Goal: Register for event/course

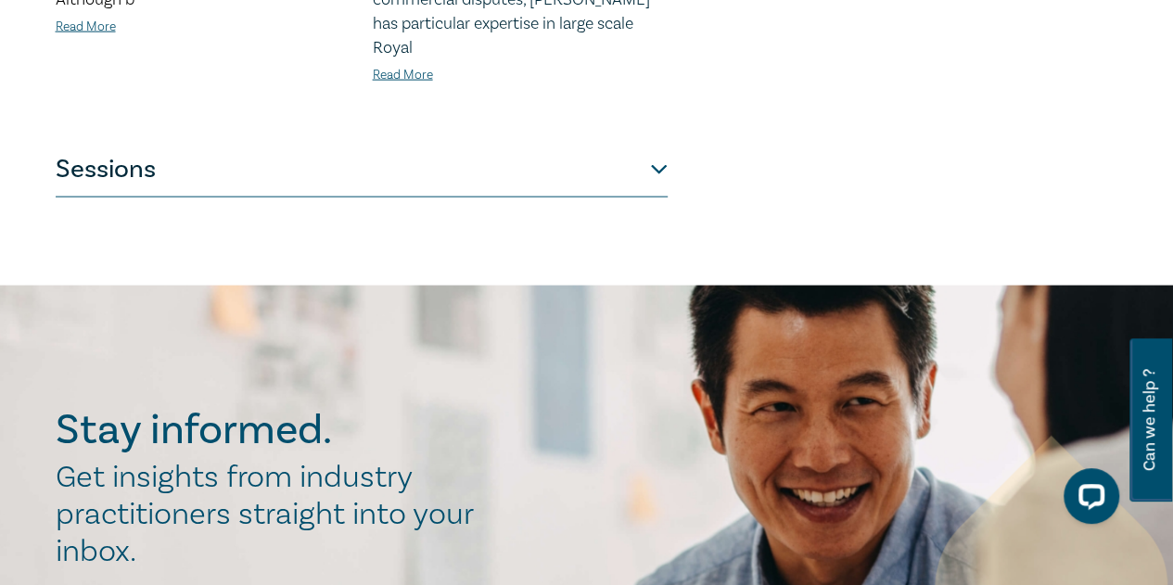
scroll to position [1948, 0]
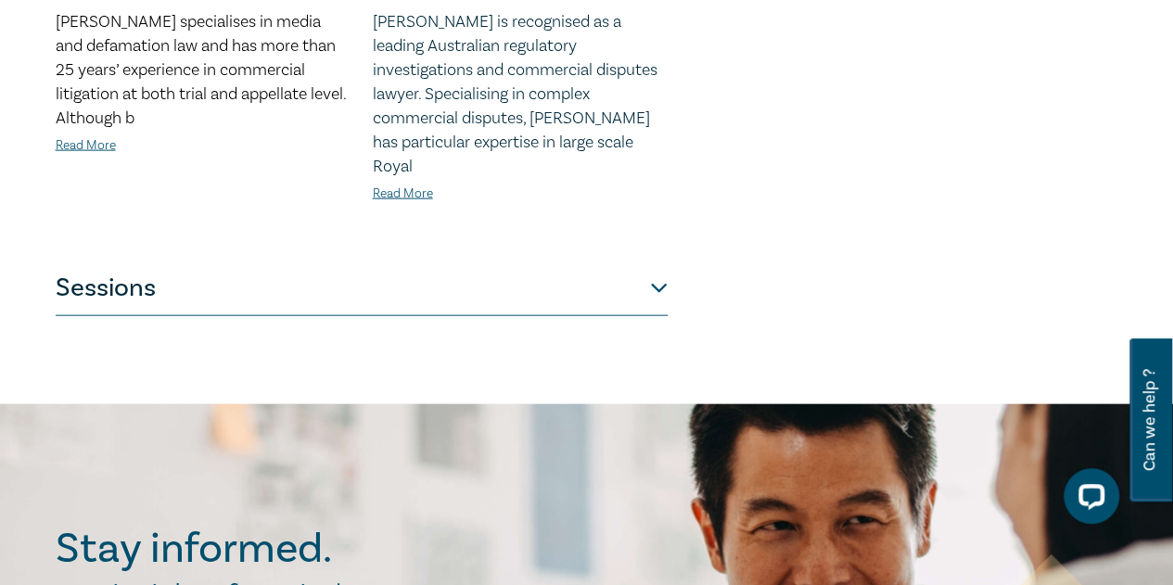
click at [464, 272] on button "Sessions" at bounding box center [362, 289] width 612 height 56
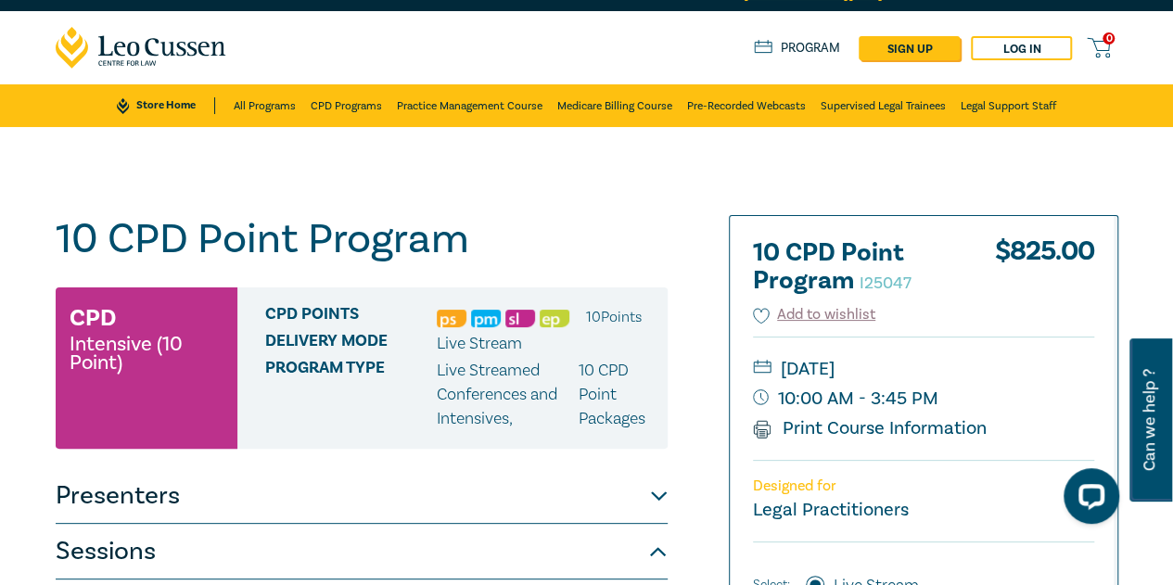
scroll to position [0, 0]
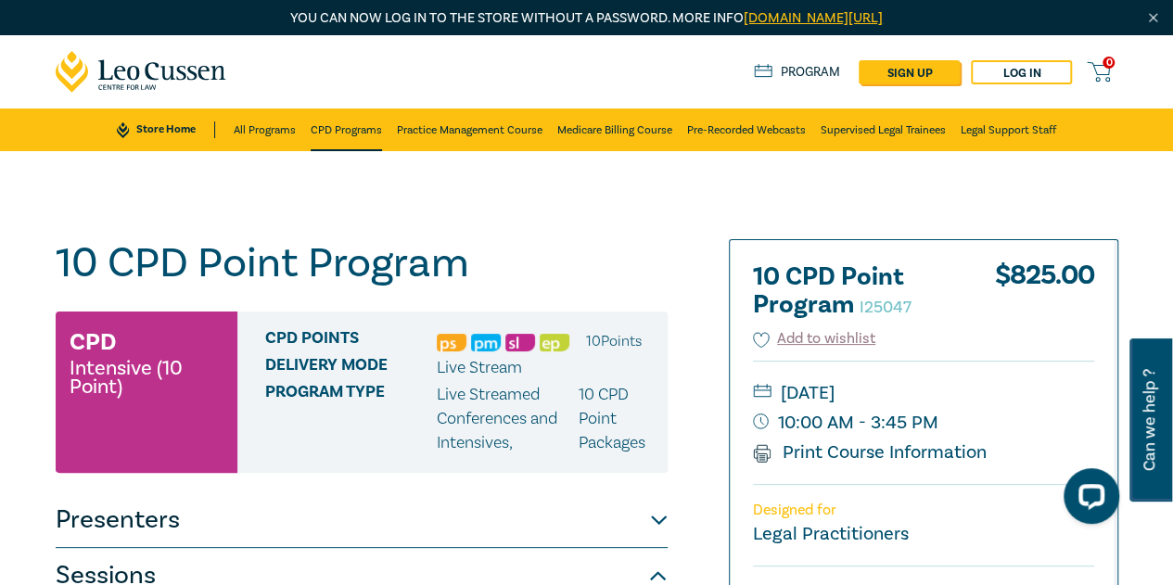
click at [361, 127] on link "CPD Programs" at bounding box center [346, 130] width 71 height 43
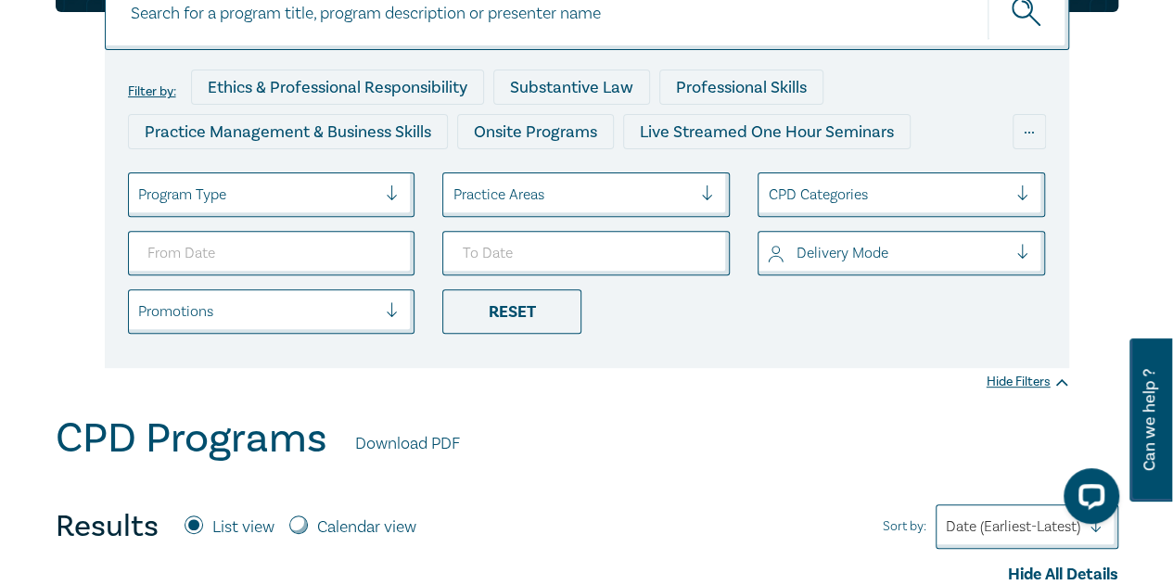
scroll to position [278, 0]
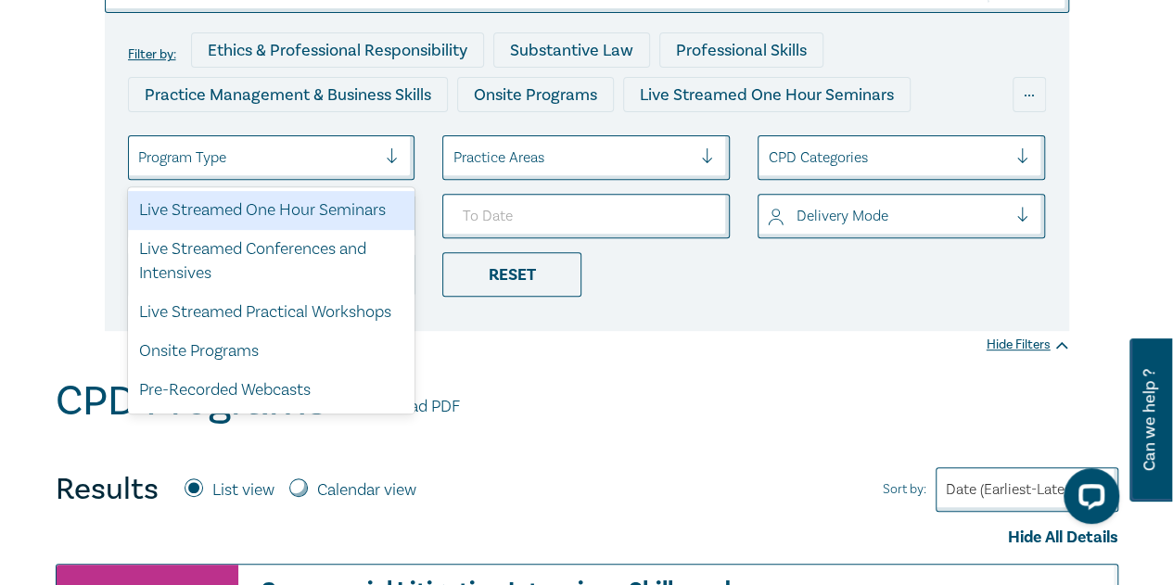
click at [378, 149] on div "Program Type" at bounding box center [258, 158] width 258 height 32
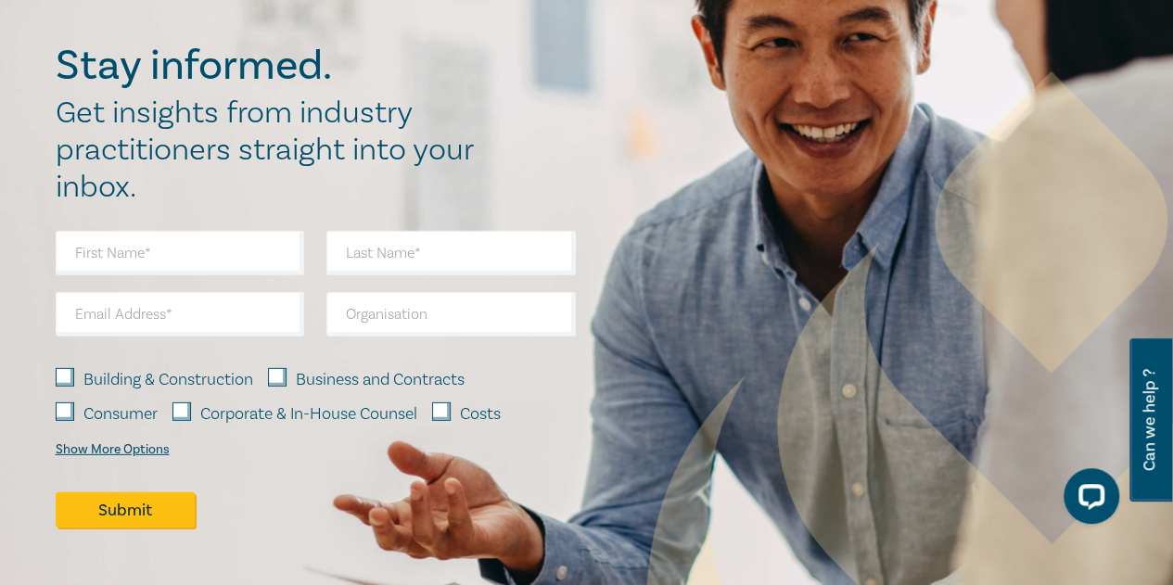
scroll to position [9159, 0]
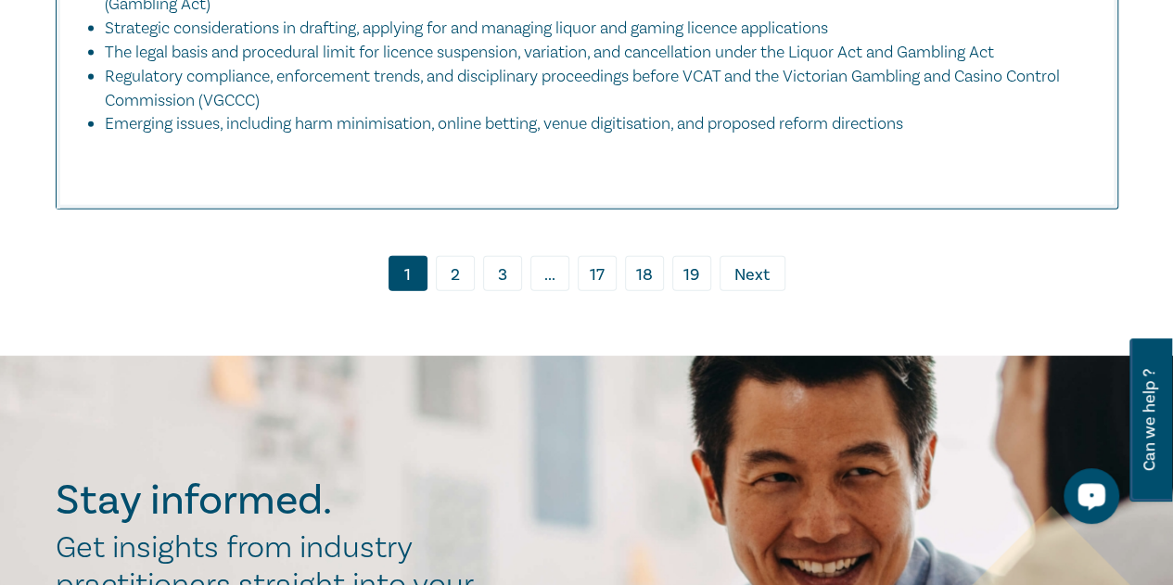
click at [490, 288] on link "3" at bounding box center [502, 273] width 39 height 35
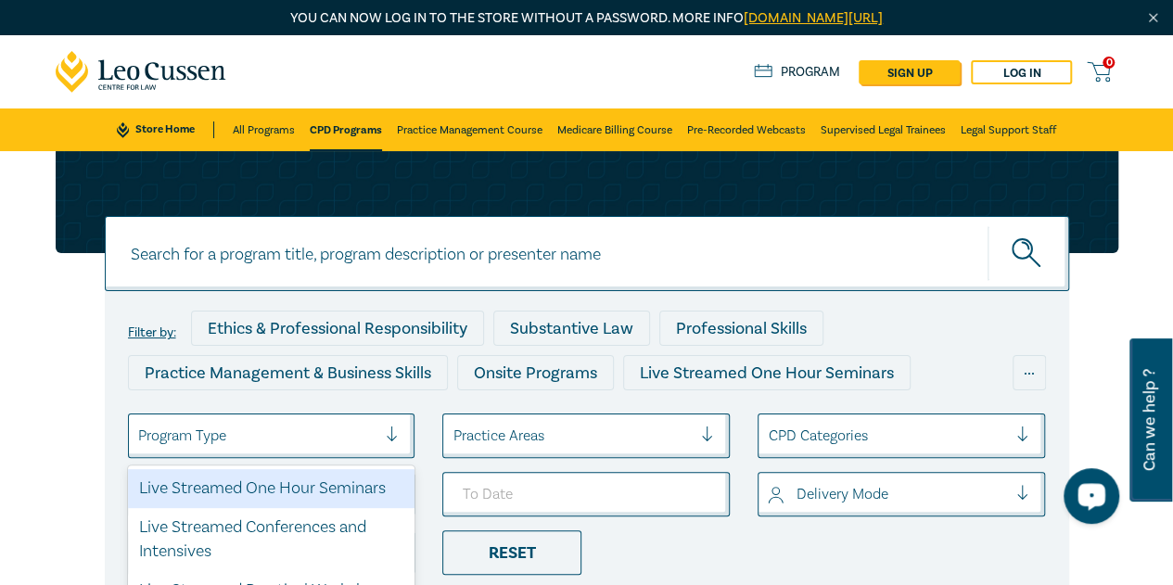
click at [248, 440] on div "Program Type" at bounding box center [258, 436] width 258 height 32
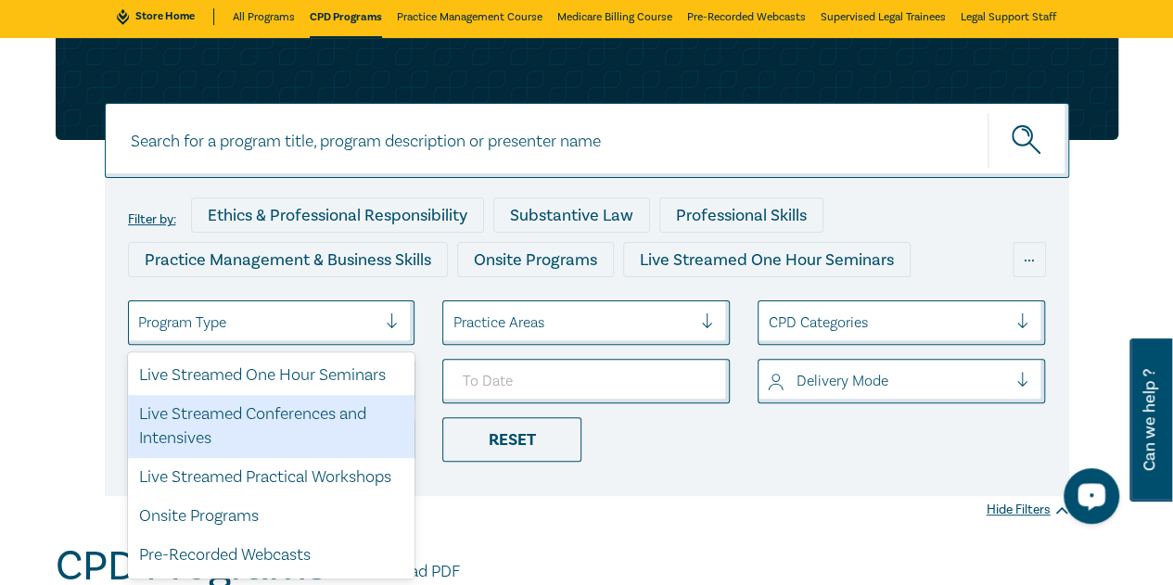
click at [258, 433] on div "Live Streamed Conferences and Intensives" at bounding box center [271, 426] width 287 height 63
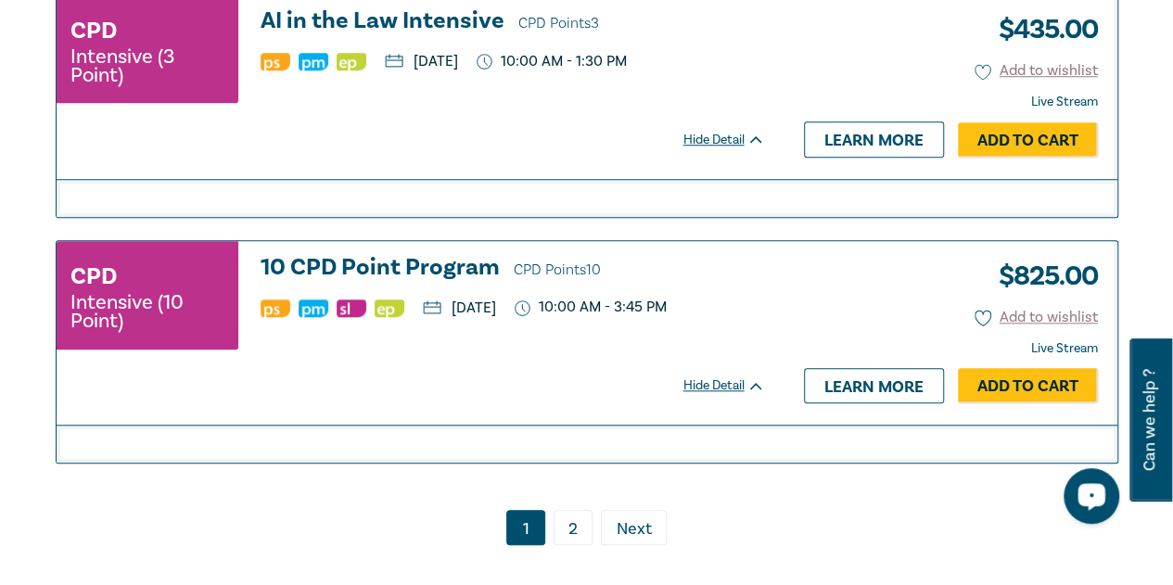
scroll to position [4266, 0]
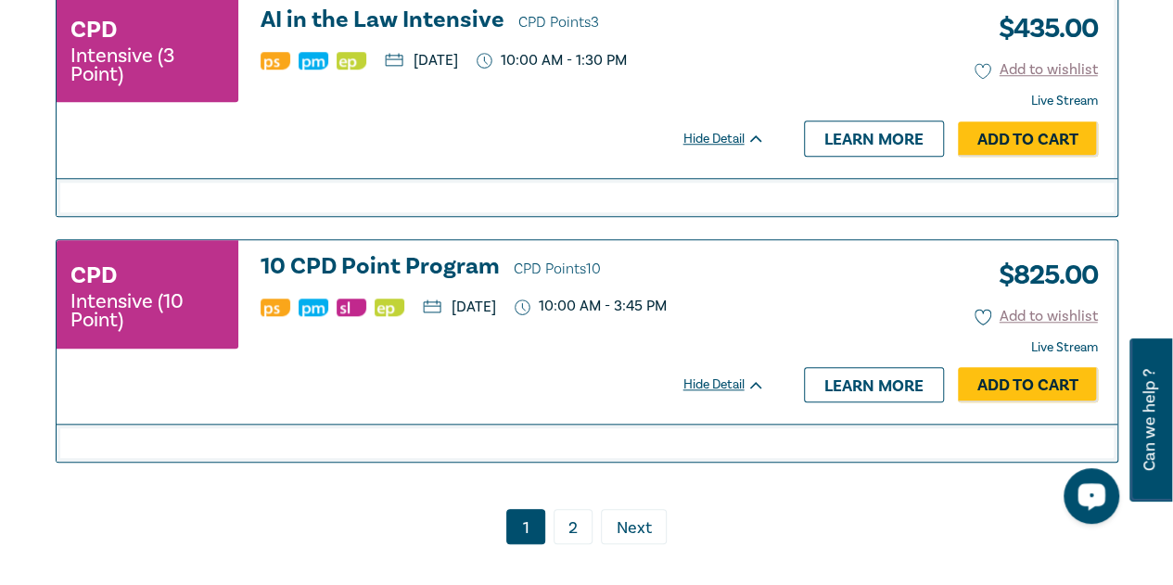
click at [581, 509] on link "2" at bounding box center [573, 526] width 39 height 35
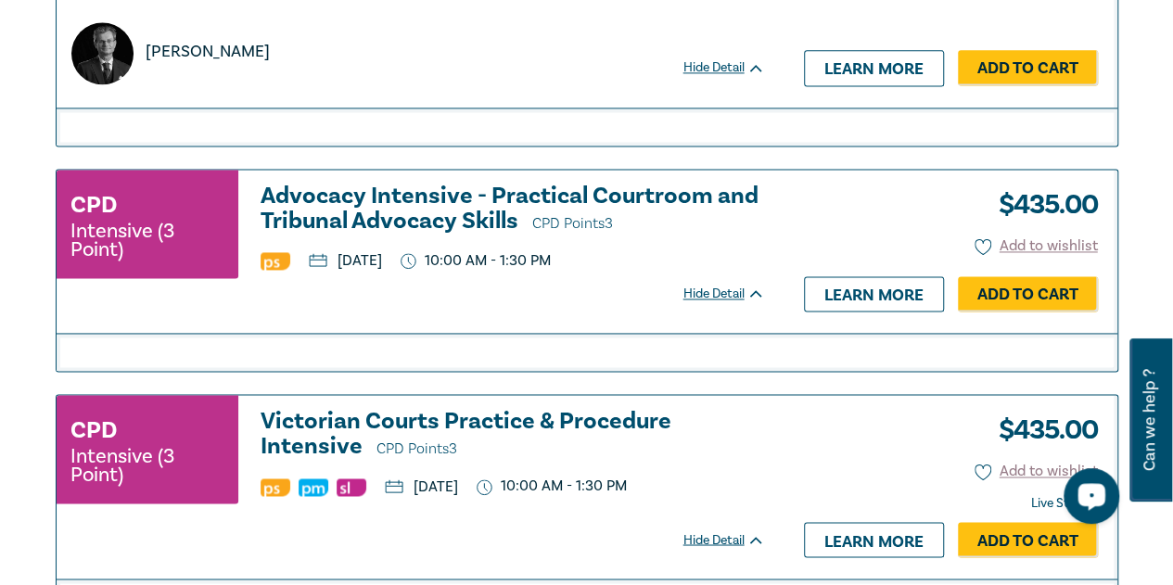
scroll to position [1510, 0]
